Goal: Find specific page/section: Find specific page/section

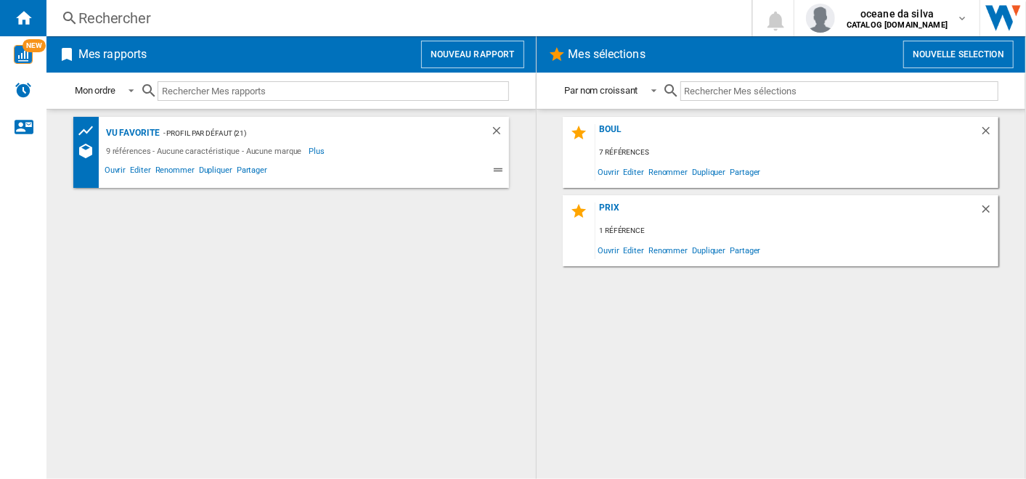
click at [368, 100] on input "text" at bounding box center [334, 91] width 352 height 20
click at [137, 169] on span "Editer" at bounding box center [140, 171] width 25 height 17
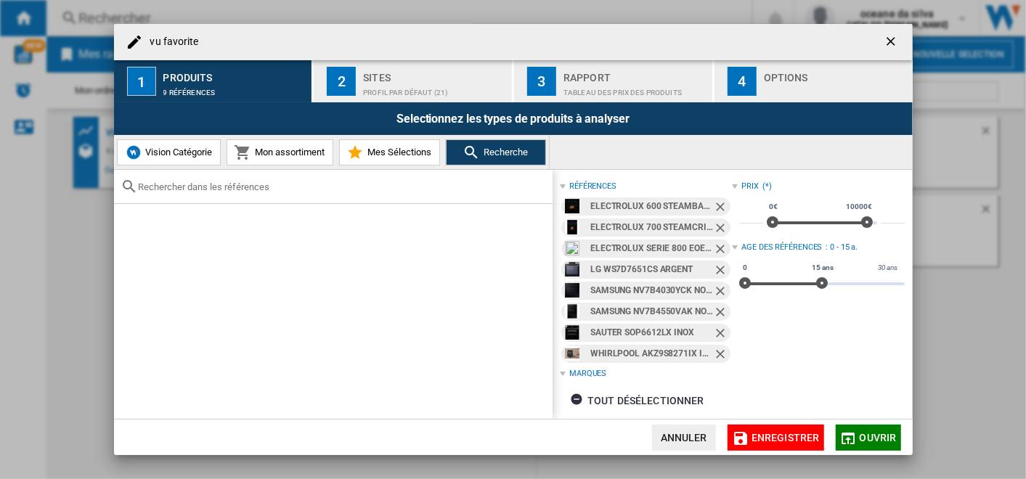
click at [230, 199] on div at bounding box center [333, 187] width 439 height 34
click at [244, 184] on input "text" at bounding box center [342, 187] width 407 height 11
paste input "EOE8P19WH"
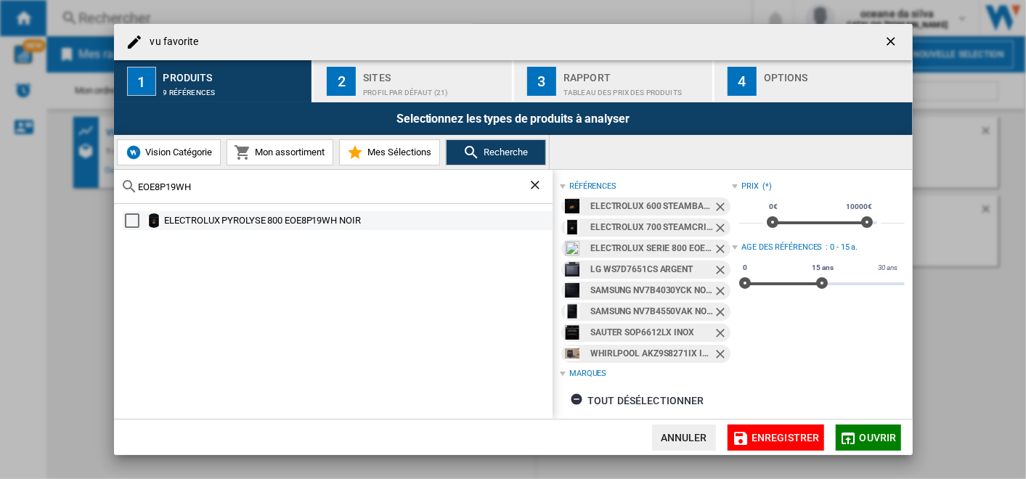
type input "EOE8P19WH"
click at [373, 211] on div "ELECTROLUX PYROLYSE 800 EOE8P19WH NOIR" at bounding box center [338, 220] width 430 height 19
click at [134, 224] on div "Select" at bounding box center [132, 221] width 15 height 15
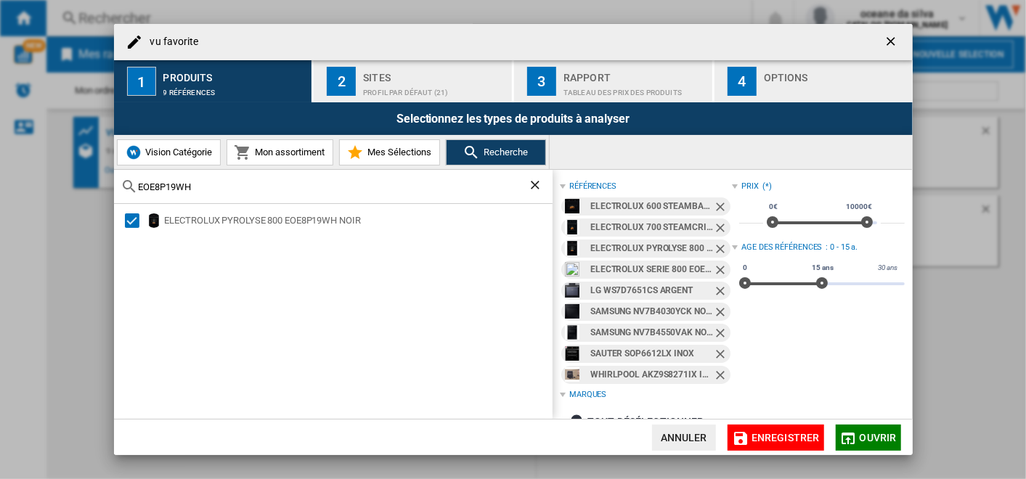
click at [863, 442] on span "Ouvrir" at bounding box center [878, 438] width 37 height 12
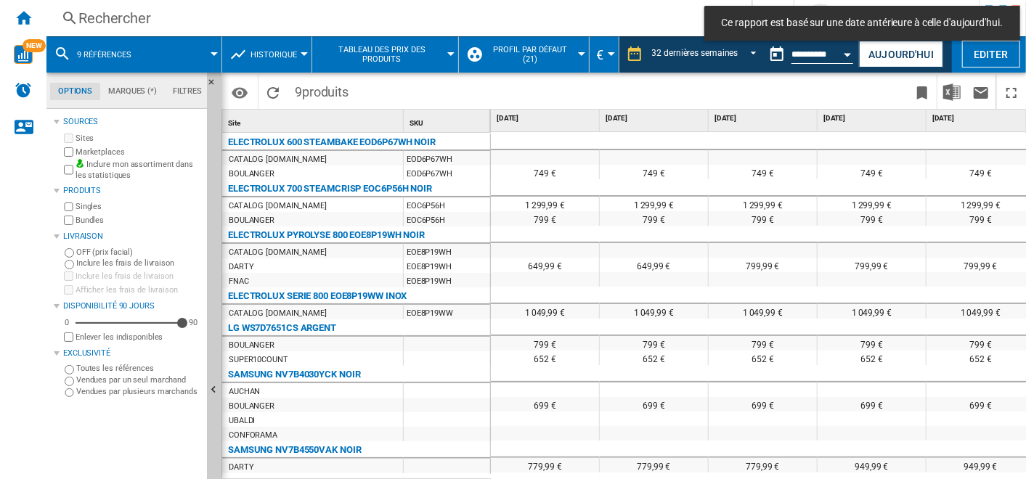
click at [838, 50] on button "Open calendar" at bounding box center [848, 52] width 26 height 26
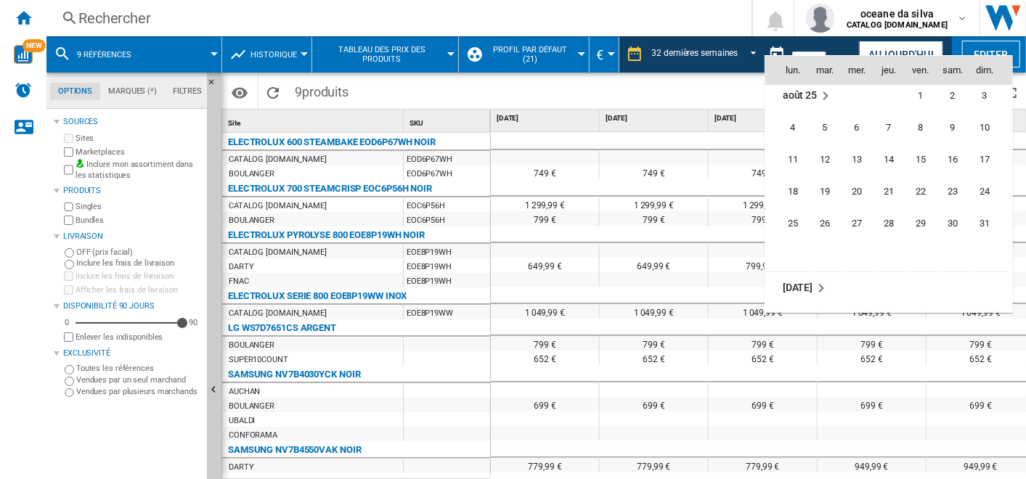
scroll to position [6792, 0]
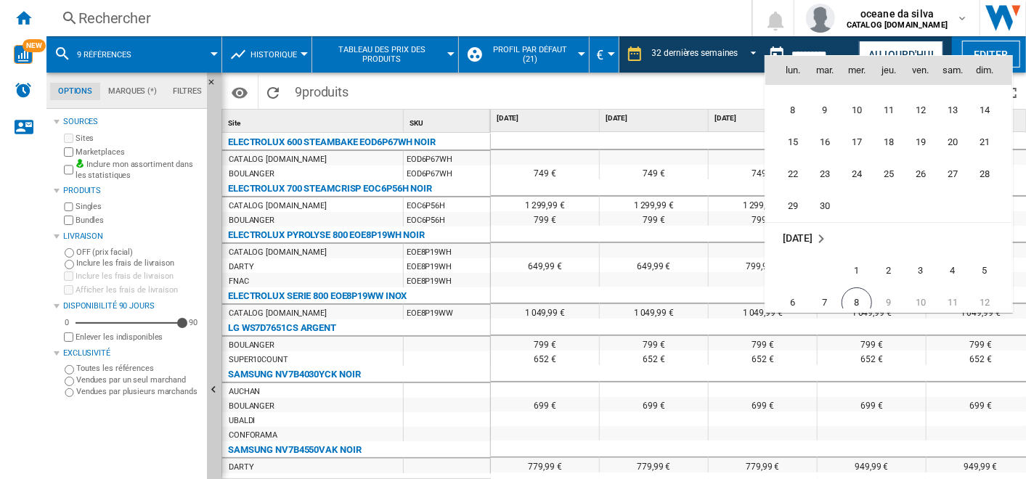
click at [864, 300] on span "8" at bounding box center [857, 303] width 31 height 31
type input "**********"
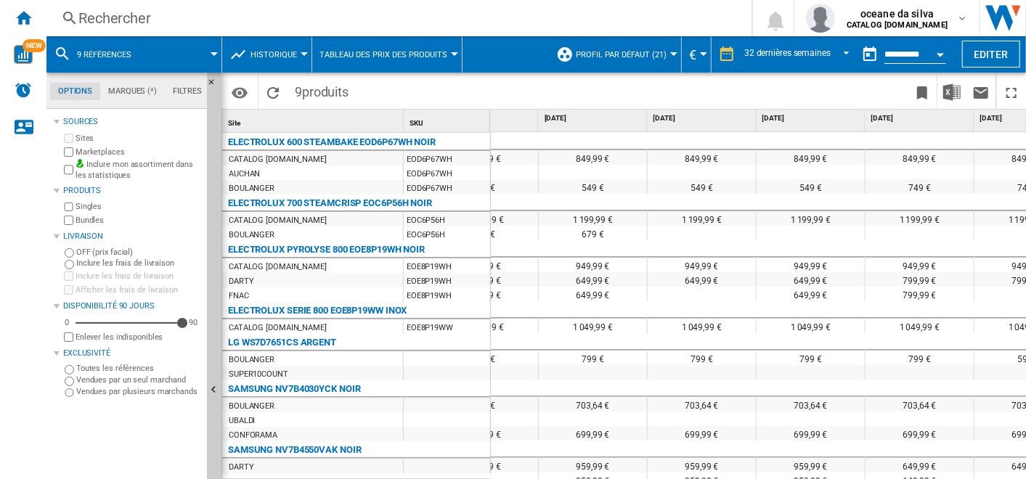
scroll to position [0, 1575]
